Goal: Check status: Check status

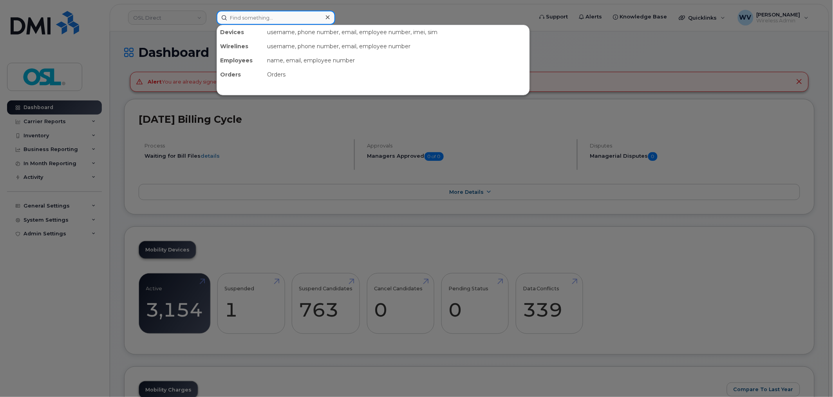
click at [291, 18] on input at bounding box center [276, 18] width 119 height 14
paste input "5149430639"
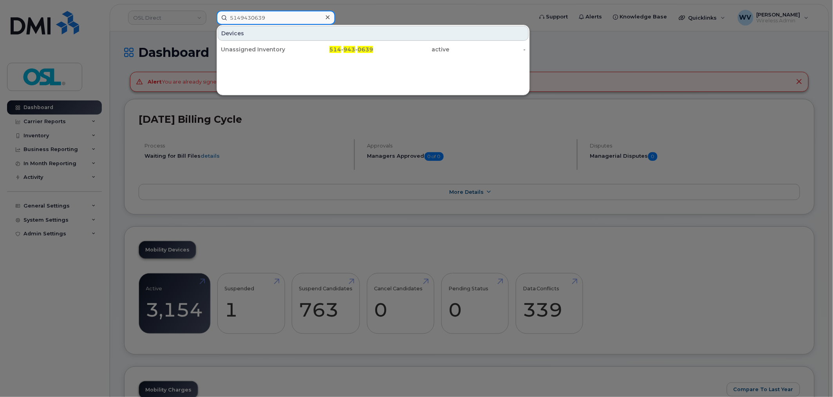
type input "5149430639"
click at [290, 46] on div "Unassigned Inventory" at bounding box center [259, 49] width 76 height 8
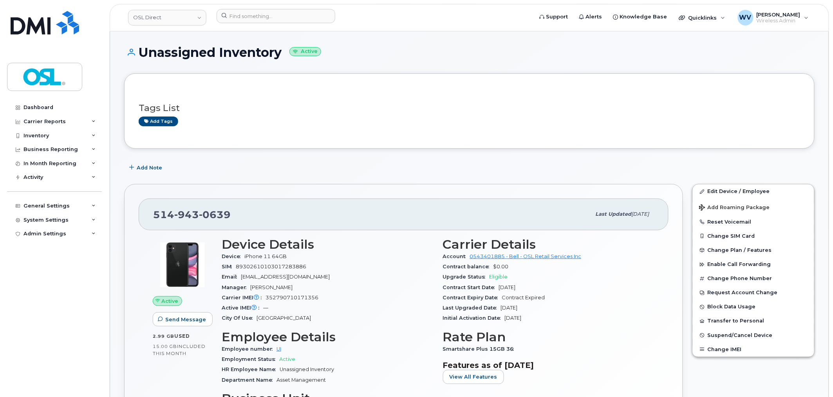
click at [182, 216] on span "943" at bounding box center [186, 214] width 25 height 12
copy span "514 943 0639"
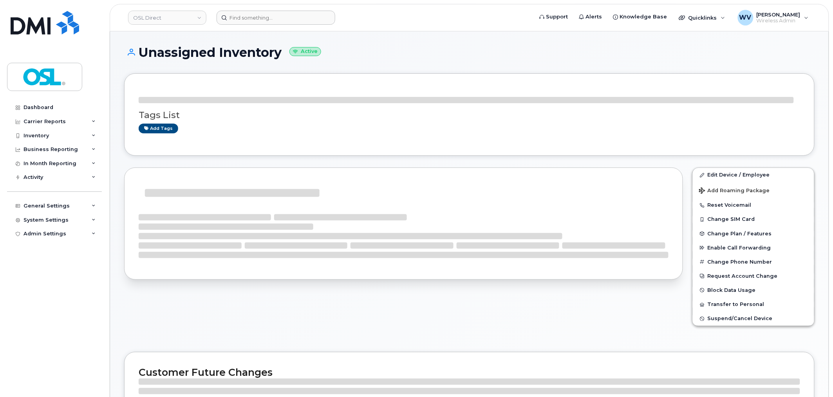
click at [283, 25] on header "OSL Direct Support Alerts Knowledge Base Quicklinks Suspend / Cancel Device Cha…" at bounding box center [470, 17] width 720 height 27
click at [283, 22] on input at bounding box center [276, 18] width 119 height 14
paste input "4164282387"
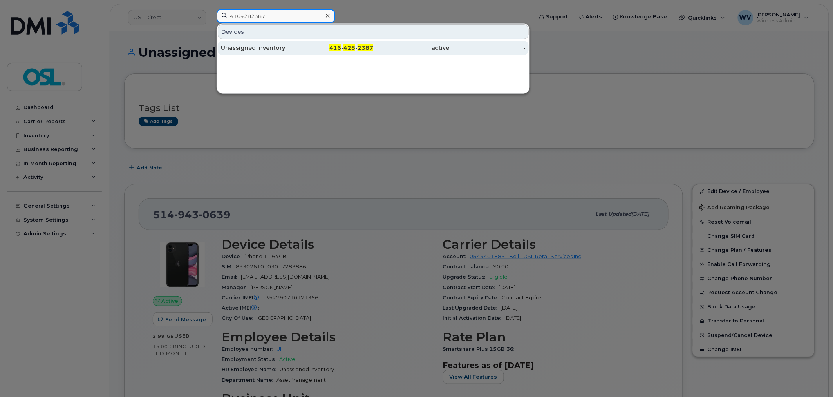
type input "4164282387"
click at [295, 53] on div "Unassigned Inventory" at bounding box center [259, 48] width 76 height 14
